Goal: Information Seeking & Learning: Learn about a topic

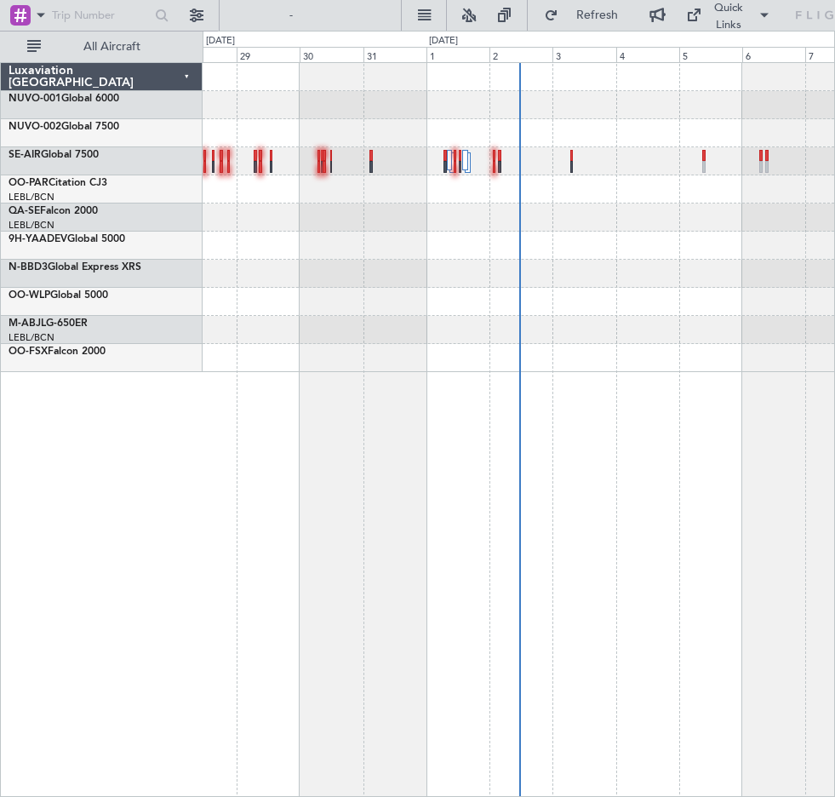
click at [157, 535] on div "Luxaviation [GEOGRAPHIC_DATA] NUVO-001 Global 6000 NUVO-002 Global 7500 SE-AIR …" at bounding box center [102, 429] width 202 height 735
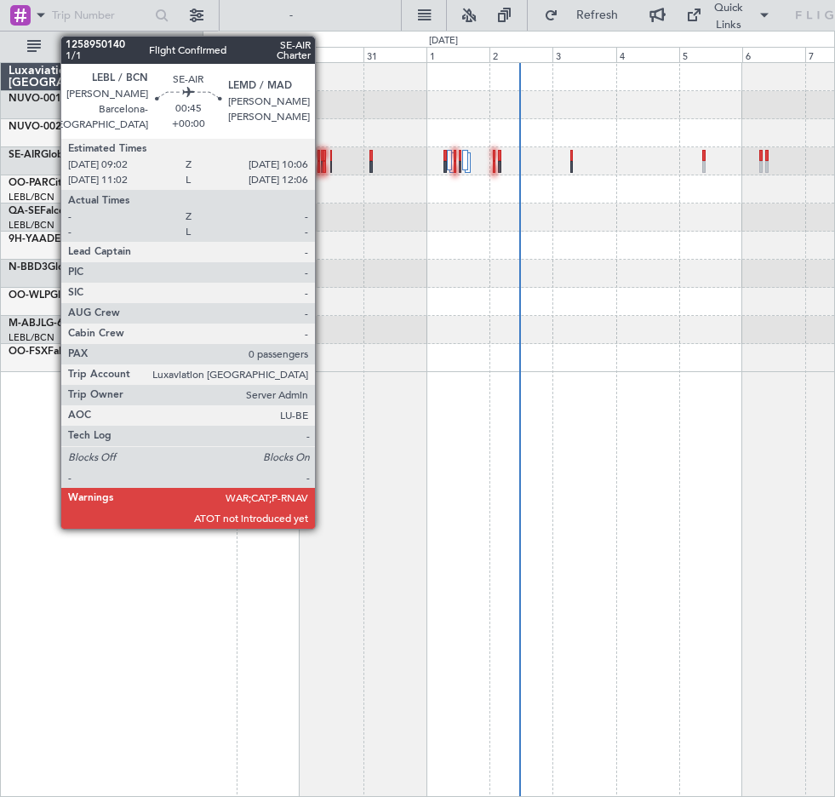
click at [323, 154] on div at bounding box center [324, 156] width 3 height 12
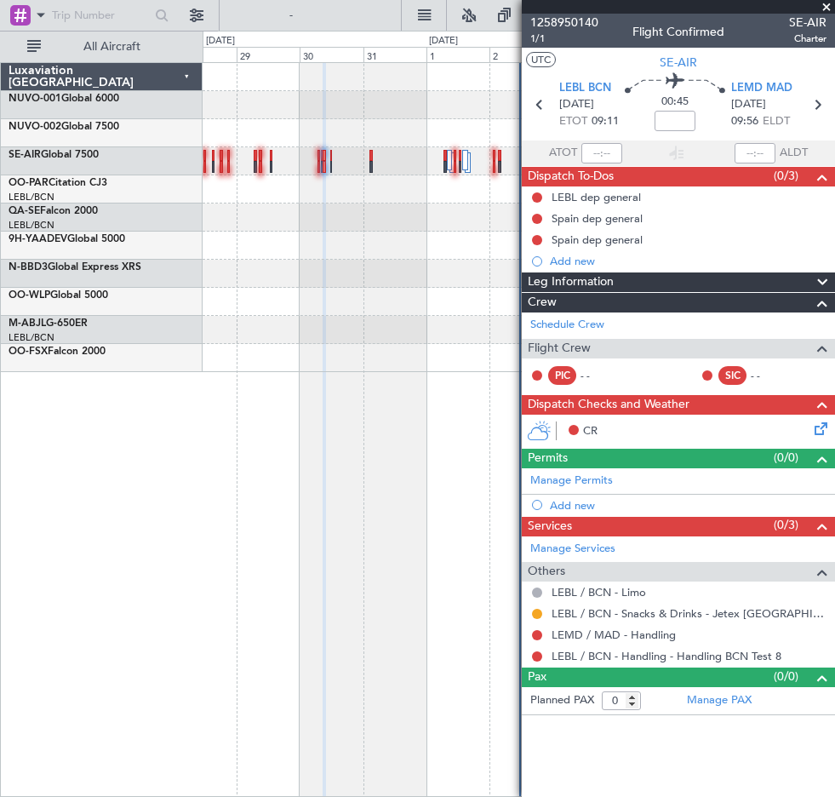
click at [575, 276] on span "Leg Information" at bounding box center [571, 282] width 86 height 20
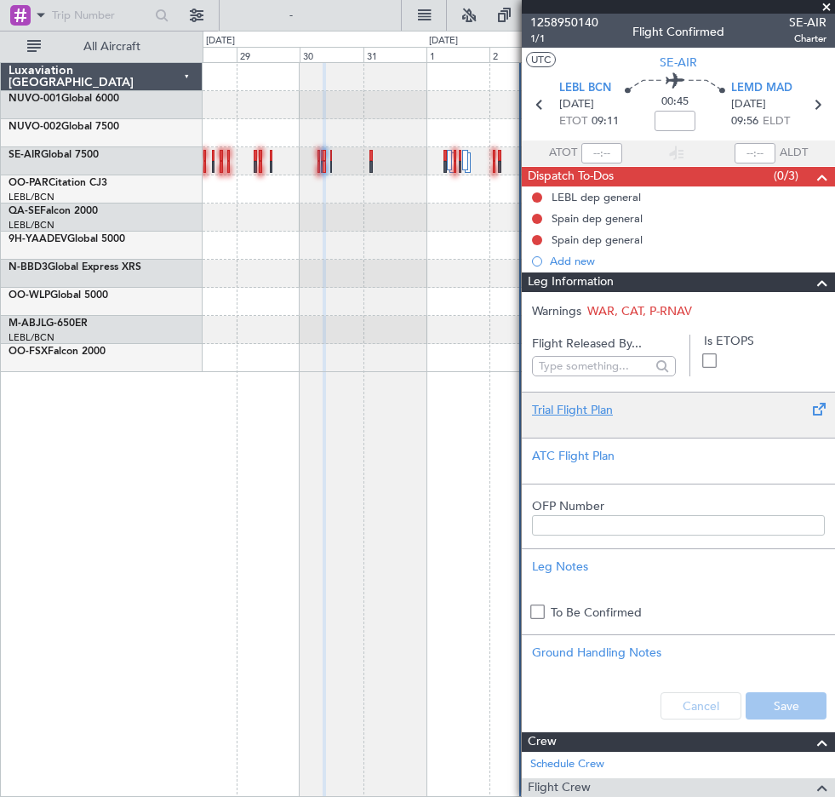
click at [540, 403] on div "Trial Flight Plan" at bounding box center [678, 410] width 293 height 18
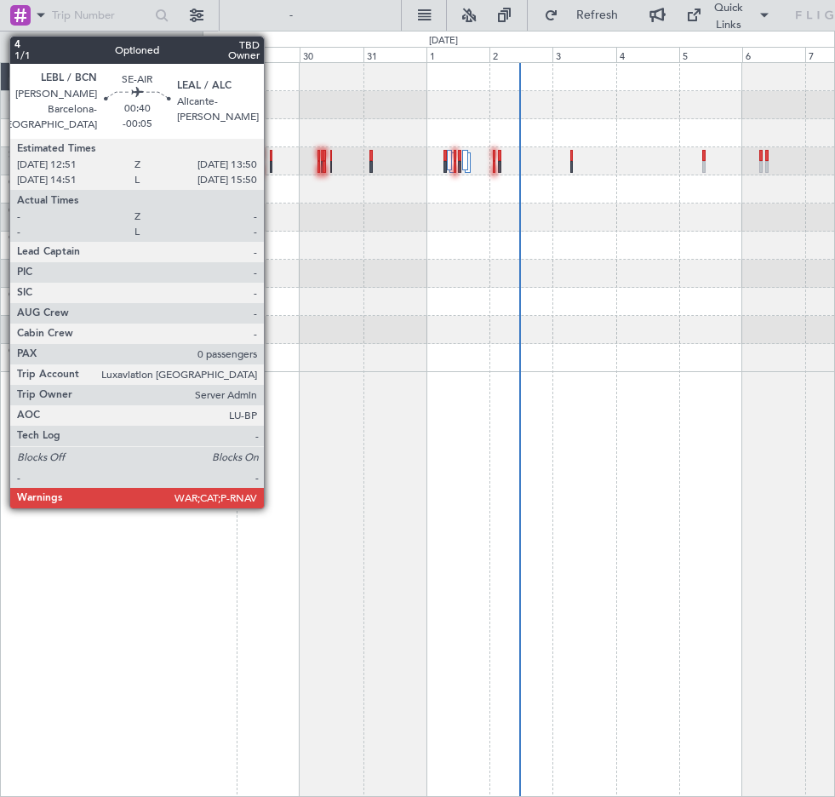
click at [271, 157] on div at bounding box center [271, 156] width 3 height 12
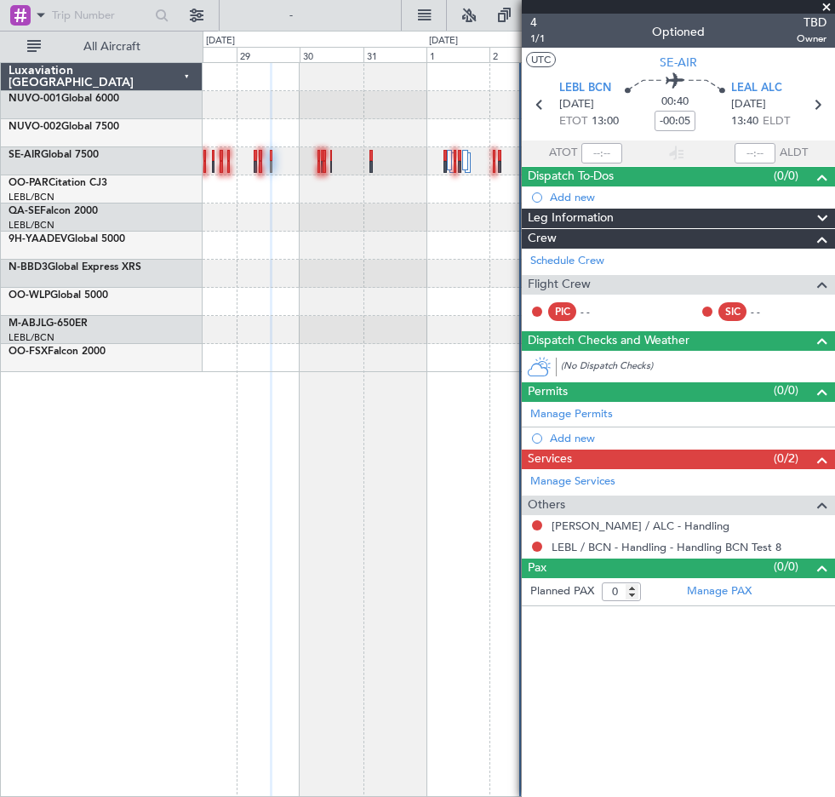
click at [569, 219] on span "Leg Information" at bounding box center [571, 219] width 86 height 20
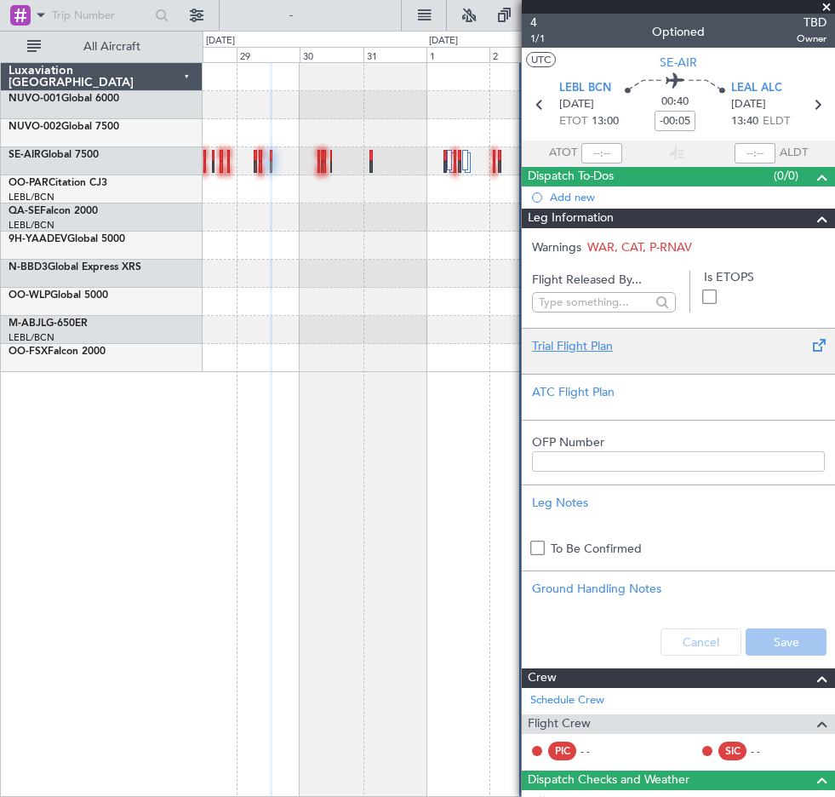
click at [561, 346] on div "Trial Flight Plan" at bounding box center [678, 346] width 293 height 18
